Goal: Navigation & Orientation: Understand site structure

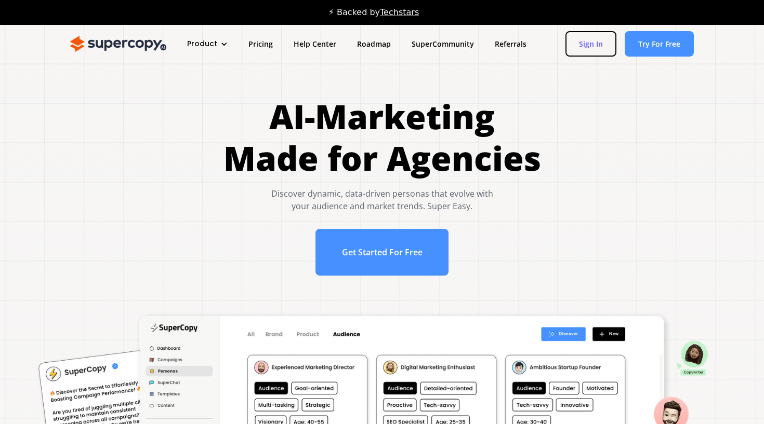
click at [585, 45] on link "Sign In" at bounding box center [590, 43] width 51 height 25
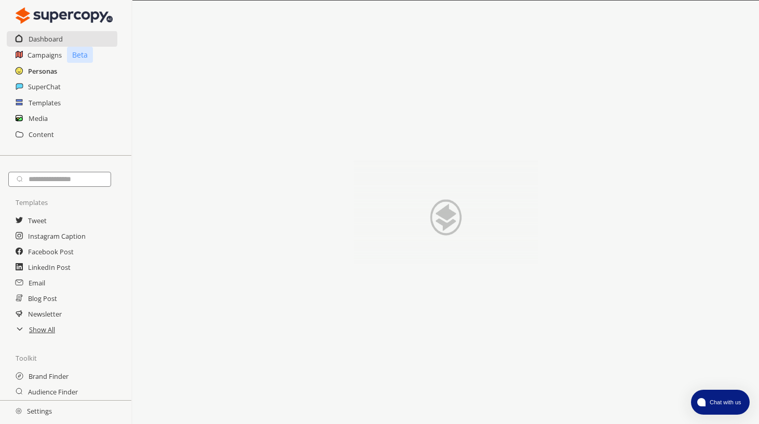
click at [35, 69] on h2 "Personas" at bounding box center [42, 71] width 29 height 16
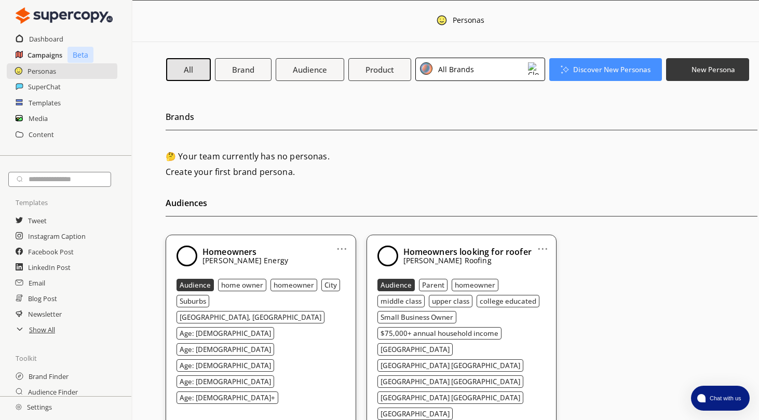
click at [35, 56] on h2 "Campaigns" at bounding box center [45, 55] width 35 height 16
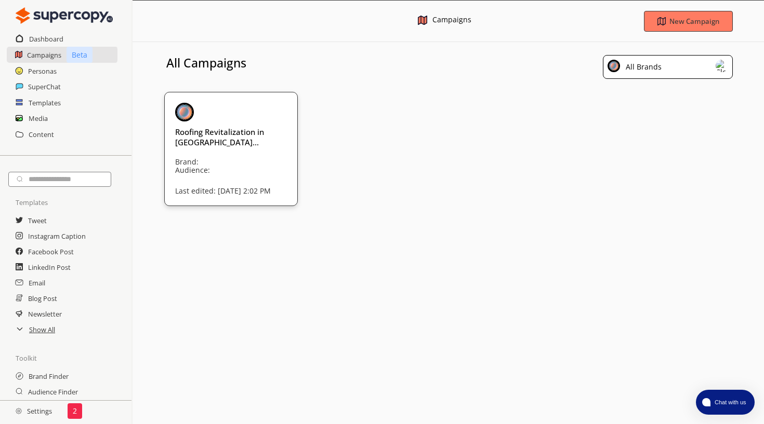
click at [37, 417] on h2 "Settings" at bounding box center [34, 411] width 68 height 21
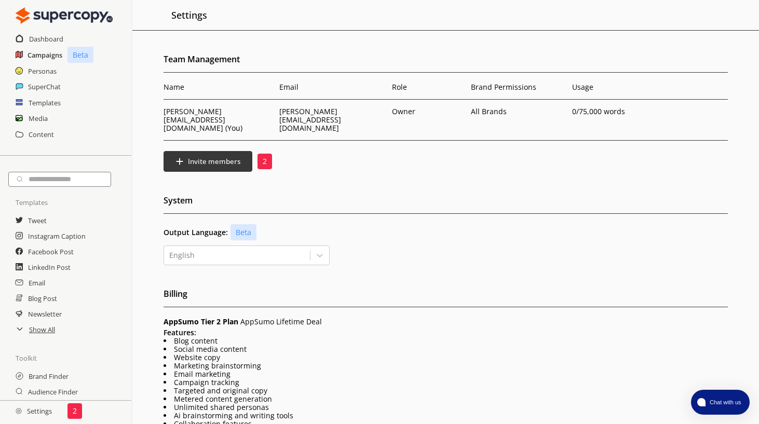
click at [39, 55] on h2 "Campaigns" at bounding box center [45, 55] width 35 height 16
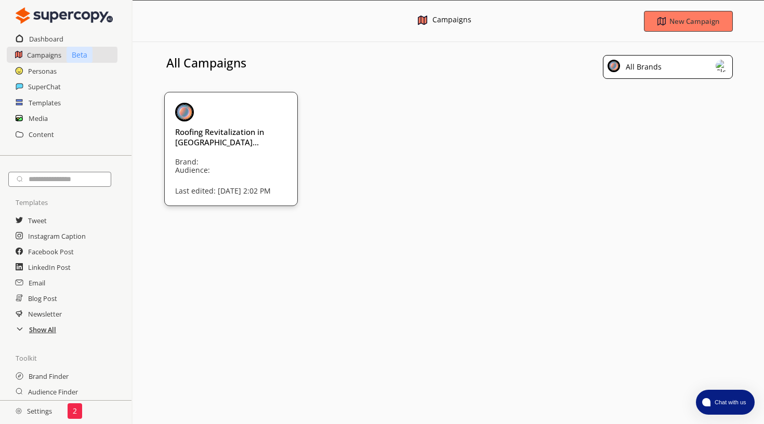
click at [43, 332] on h2 "Show All" at bounding box center [42, 330] width 27 height 16
